Goal: Information Seeking & Learning: Learn about a topic

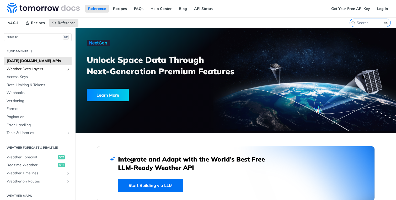
click at [50, 69] on span "Weather Data Layers" at bounding box center [36, 69] width 58 height 5
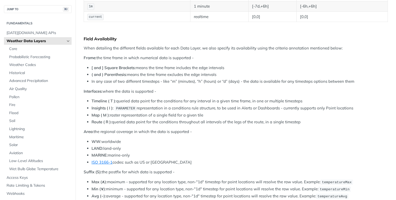
scroll to position [203, 0]
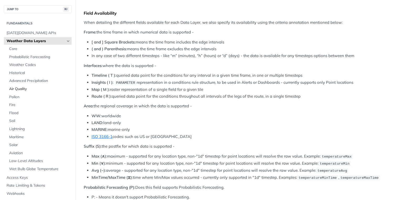
click at [21, 88] on span "Air Quality" at bounding box center [39, 88] width 61 height 5
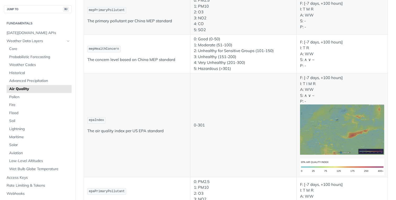
scroll to position [457, 0]
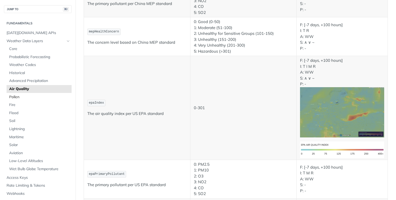
click at [35, 96] on span "Pollen" at bounding box center [39, 97] width 61 height 5
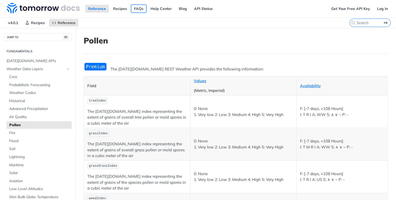
click at [142, 9] on link "FAQs" at bounding box center [138, 9] width 15 height 8
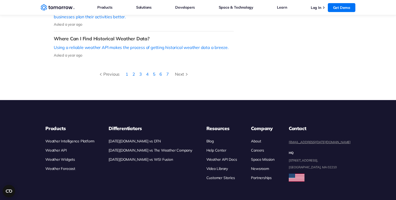
scroll to position [279, 0]
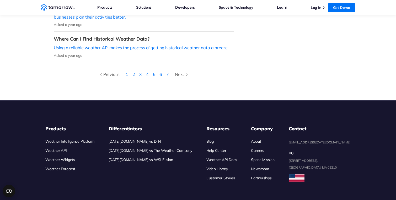
click at [144, 148] on link "Tomorrow.io vs The Weather Company" at bounding box center [151, 150] width 84 height 5
